Goal: Task Accomplishment & Management: Manage account settings

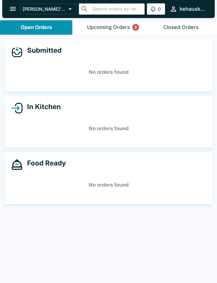
click at [112, 26] on div "Upcoming Orders 2" at bounding box center [108, 27] width 43 height 6
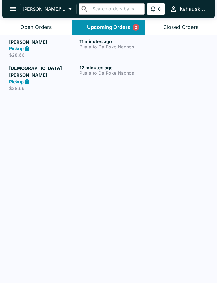
click at [102, 72] on p "Pua'a to Da Poke Nachos" at bounding box center [113, 72] width 68 height 5
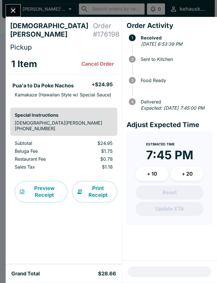
click at [17, 8] on button "Close" at bounding box center [13, 11] width 14 height 12
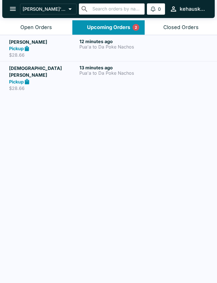
click at [111, 47] on p "Pua'a to Da Poke Nachos" at bounding box center [113, 46] width 68 height 5
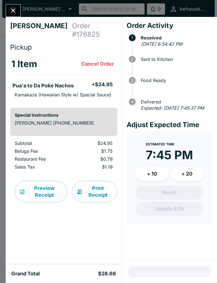
click at [10, 9] on icon "Close" at bounding box center [13, 11] width 8 height 8
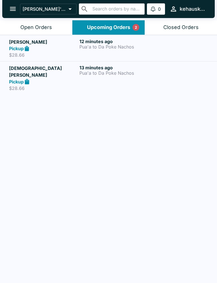
click at [107, 71] on p "Pua'a to Da Poke Nachos" at bounding box center [113, 72] width 68 height 5
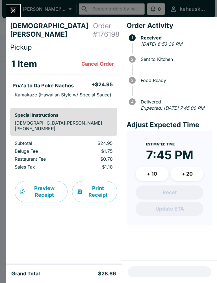
click at [14, 8] on icon "Close" at bounding box center [13, 11] width 8 height 8
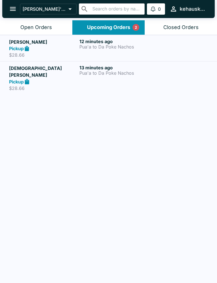
click at [113, 75] on p "Pua'a to Da Poke Nachos" at bounding box center [113, 72] width 68 height 5
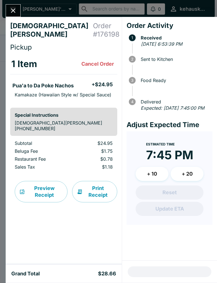
click at [19, 8] on button "Close" at bounding box center [13, 11] width 14 height 12
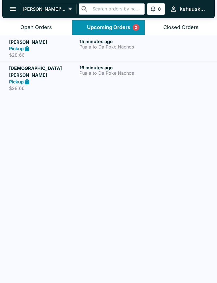
click at [112, 45] on p "Pua'a to Da Poke Nachos" at bounding box center [113, 46] width 68 height 5
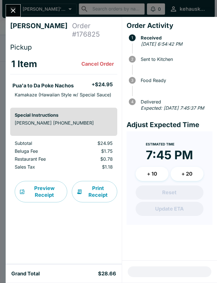
click at [14, 12] on icon "Close" at bounding box center [13, 11] width 8 height 8
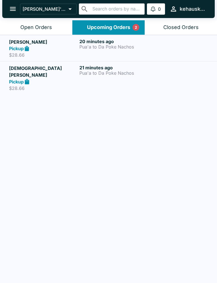
click at [114, 76] on div "21 minutes ago Pua'a to Da Poke Nachos" at bounding box center [113, 78] width 68 height 26
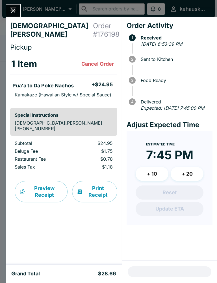
click at [101, 190] on button "Print Receipt" at bounding box center [94, 191] width 45 height 21
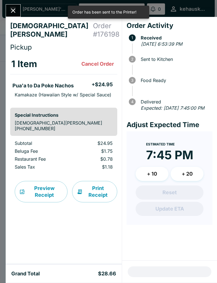
click at [18, 4] on div "[DEMOGRAPHIC_DATA][PERSON_NAME] Order # 176198 Pickup 1 Item Cancel Order Pua'a…" at bounding box center [108, 141] width 217 height 283
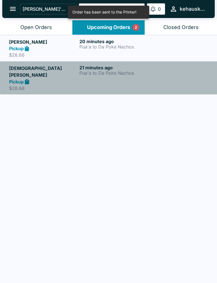
click at [114, 76] on div "21 minutes ago Pua'a to Da Poke Nachos" at bounding box center [113, 78] width 68 height 26
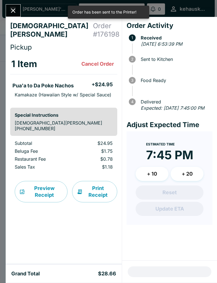
click at [96, 190] on button "Print Receipt" at bounding box center [94, 191] width 45 height 21
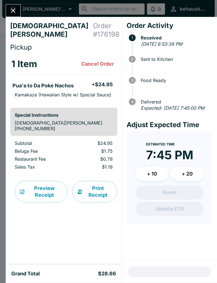
click at [21, 5] on div at bounding box center [13, 10] width 15 height 13
click at [21, 5] on div "[DEMOGRAPHIC_DATA][PERSON_NAME] Order # 176198 Pickup 1 Item Cancel Order Pua'a…" at bounding box center [108, 141] width 217 height 283
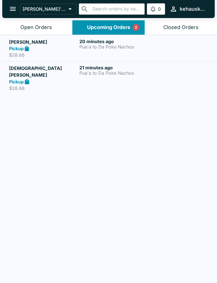
click at [17, 46] on strong "Pickup" at bounding box center [16, 49] width 15 height 6
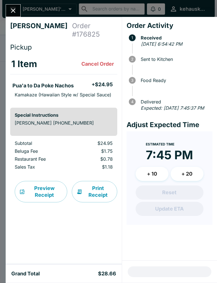
click at [102, 192] on button "Print Receipt" at bounding box center [94, 191] width 45 height 21
click at [12, 6] on button "Close" at bounding box center [13, 11] width 14 height 12
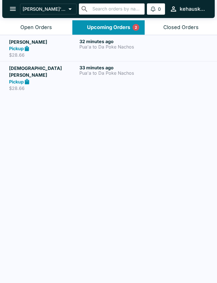
click at [100, 70] on p "Pua'a to Da Poke Nachos" at bounding box center [113, 72] width 68 height 5
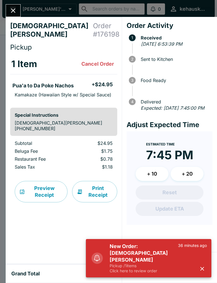
click at [12, 8] on icon "Close" at bounding box center [13, 11] width 8 height 8
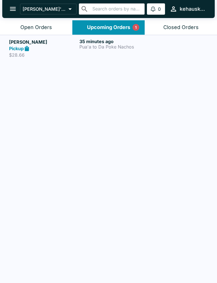
click at [107, 47] on p "Pua'a to Da Poke Nachos" at bounding box center [113, 46] width 68 height 5
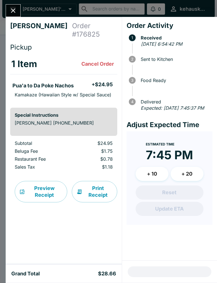
click at [5, 2] on div "[PERSON_NAME] Order # 176825 Pickup 1 Item Cancel Order Pua'a to Da Poke Nachos…" at bounding box center [108, 141] width 217 height 283
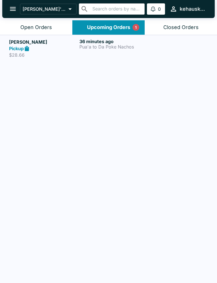
click at [100, 54] on div "36 minutes ago Pua'a to Da Poke Nachos" at bounding box center [113, 48] width 68 height 19
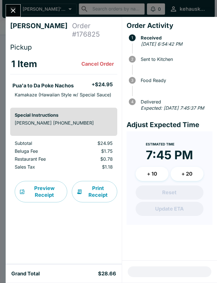
click at [140, 252] on div "Order Activity 1 Received [DATE] 6:54:42 PM 2 Sent to Kitchen 3 Food Ready 4 De…" at bounding box center [169, 139] width 95 height 244
click at [186, 264] on div at bounding box center [169, 272] width 95 height 22
click at [127, 249] on div "Order Activity 1 Received [DATE] 6:54:42 PM 2 Sent to Kitchen 3 Food Ready 4 De…" at bounding box center [169, 139] width 95 height 244
click at [16, 9] on icon "Close" at bounding box center [13, 11] width 8 height 8
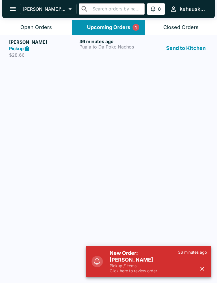
click at [107, 51] on div "[PERSON_NAME] Pickup $28.66 36 minutes ago Pua'a to Da Poke Nachos Send to Kitc…" at bounding box center [108, 159] width 217 height 249
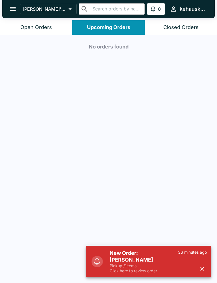
click at [135, 261] on h5 "New Order: [PERSON_NAME]" at bounding box center [143, 257] width 68 height 14
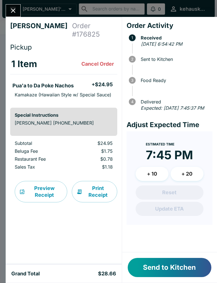
click at [170, 261] on button "Send to Kitchen" at bounding box center [168, 267] width 83 height 19
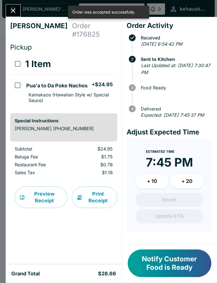
click at [13, 10] on icon "Close" at bounding box center [13, 10] width 5 height 5
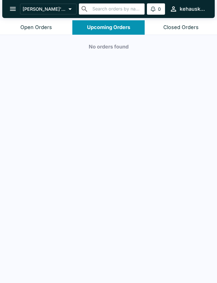
click at [44, 30] on div "Open Orders" at bounding box center [36, 27] width 32 height 6
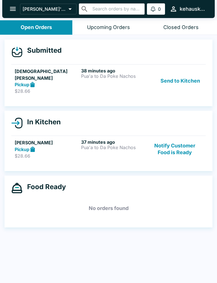
click at [102, 145] on p "Pua'a to Da Poke Nachos" at bounding box center [113, 147] width 64 height 5
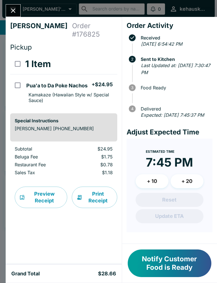
click at [171, 263] on button "Notify Customer Food is Ready" at bounding box center [168, 264] width 83 height 28
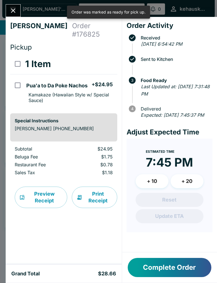
click at [13, 12] on icon "Close" at bounding box center [13, 11] width 8 height 8
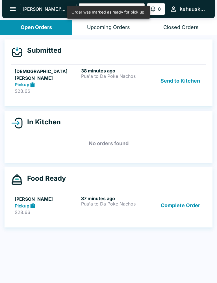
click at [180, 72] on button "Send to Kitchen" at bounding box center [180, 81] width 44 height 26
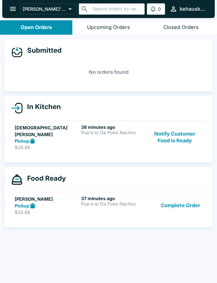
click at [180, 134] on button "Notify Customer Food is Ready" at bounding box center [174, 137] width 55 height 26
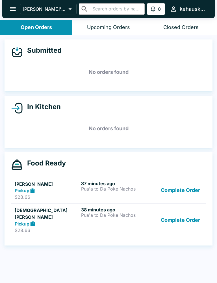
click at [183, 188] on button "Complete Order" at bounding box center [180, 190] width 44 height 19
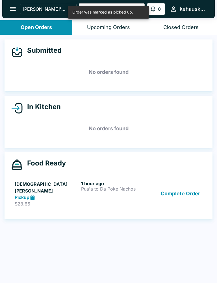
click at [187, 191] on button "Complete Order" at bounding box center [180, 194] width 44 height 26
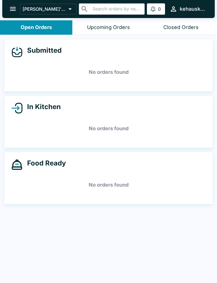
click at [13, 11] on icon "open drawer" at bounding box center [13, 9] width 8 height 8
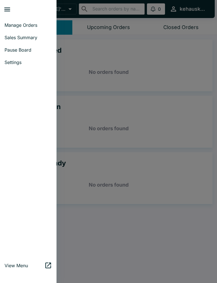
click at [34, 19] on link "Manage Orders" at bounding box center [28, 25] width 56 height 12
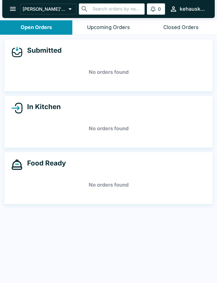
click at [10, 4] on button "open drawer" at bounding box center [13, 9] width 14 height 14
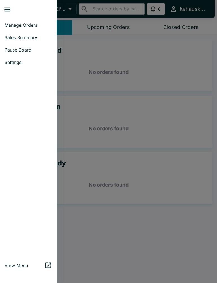
click at [33, 36] on span "Sales Summary" at bounding box center [28, 38] width 47 height 6
select select "03:00"
